Goal: Navigation & Orientation: Find specific page/section

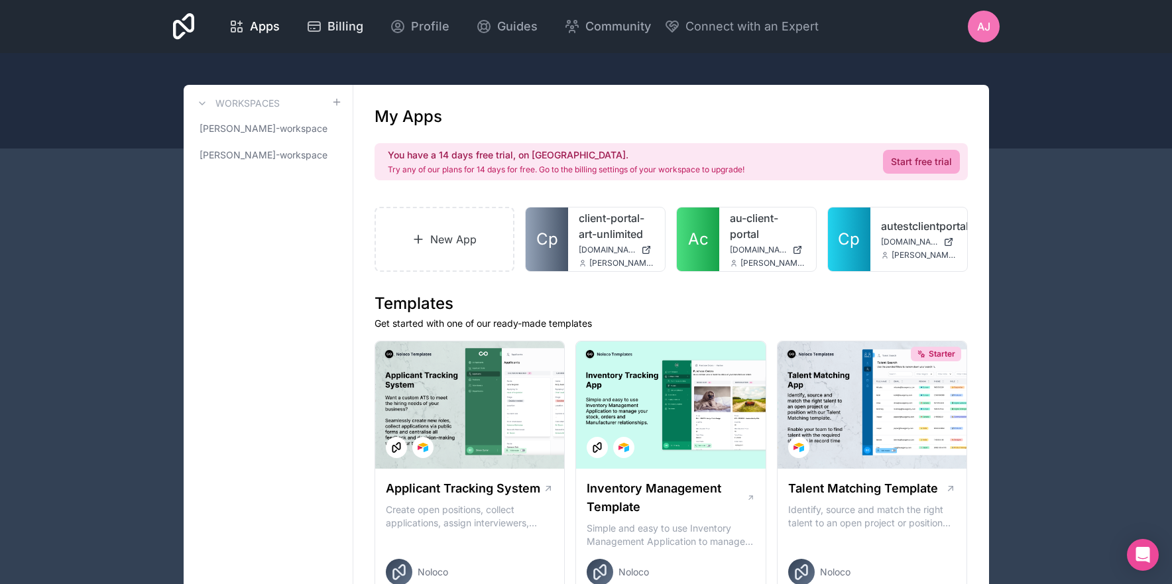
click at [331, 27] on span "Billing" at bounding box center [345, 26] width 36 height 19
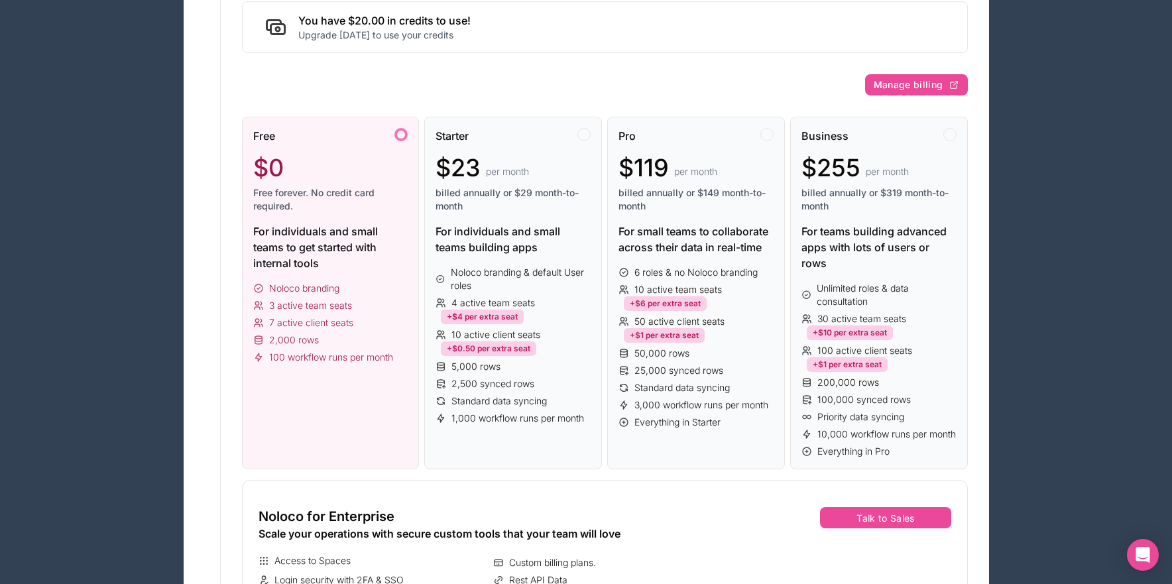
scroll to position [187, 0]
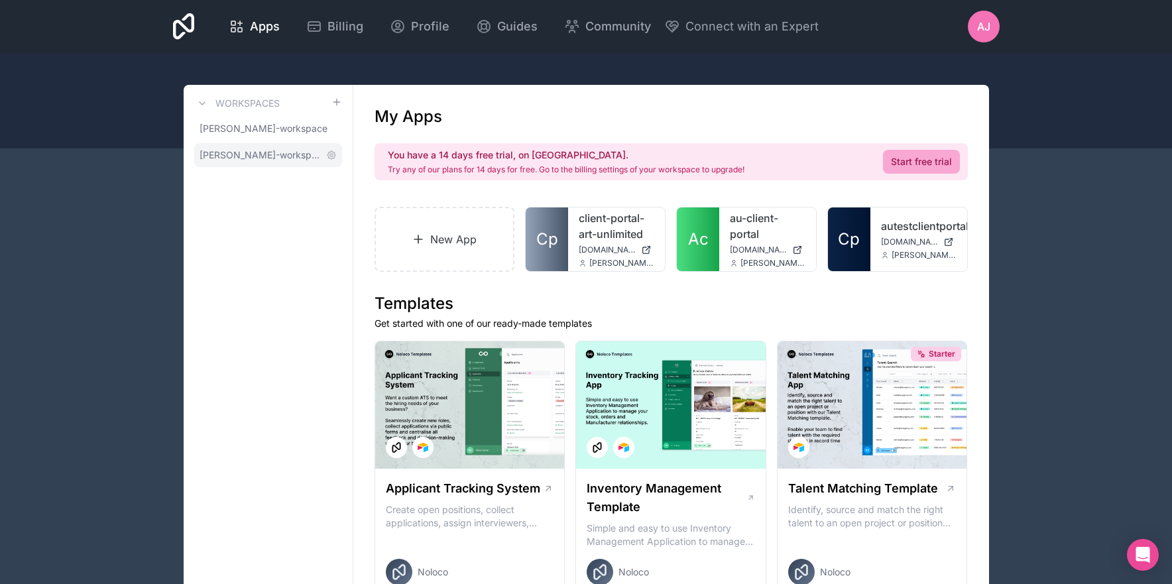
click at [247, 155] on span "[PERSON_NAME]-workspace" at bounding box center [260, 154] width 121 height 13
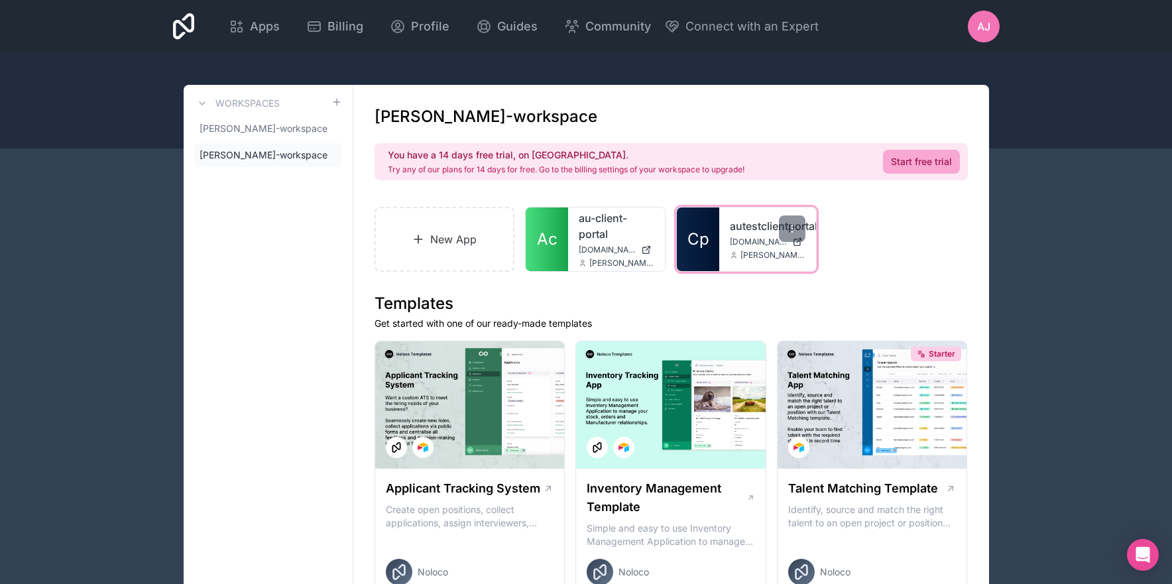
click at [702, 245] on span "Cp" at bounding box center [698, 239] width 22 height 21
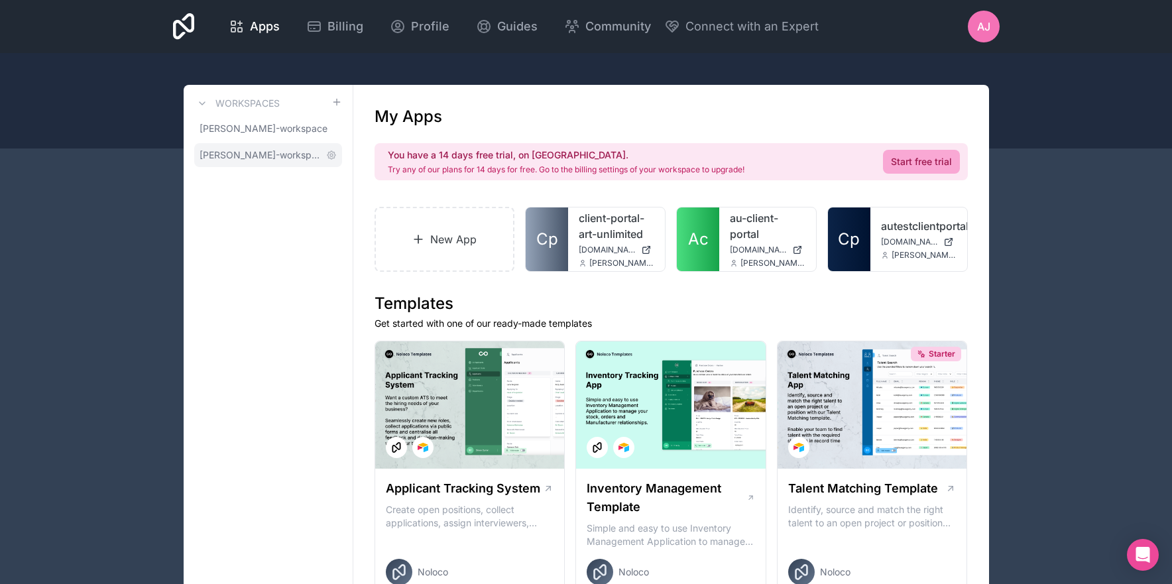
click at [254, 153] on span "[PERSON_NAME]-workspace" at bounding box center [260, 154] width 121 height 13
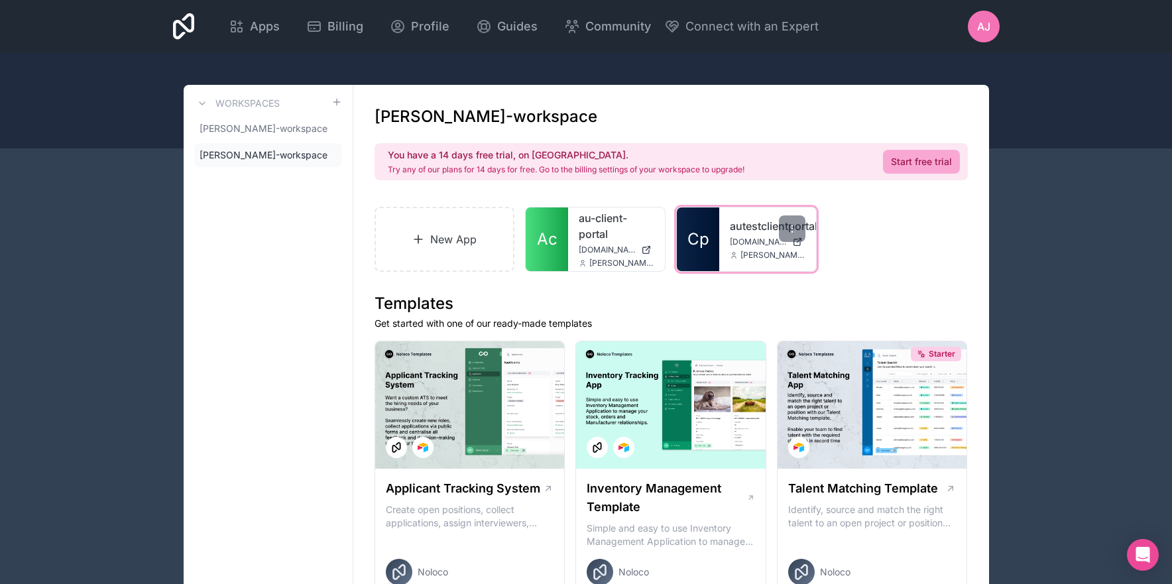
click at [703, 254] on link "Cp" at bounding box center [698, 239] width 42 height 64
